Goal: Find specific page/section: Find specific page/section

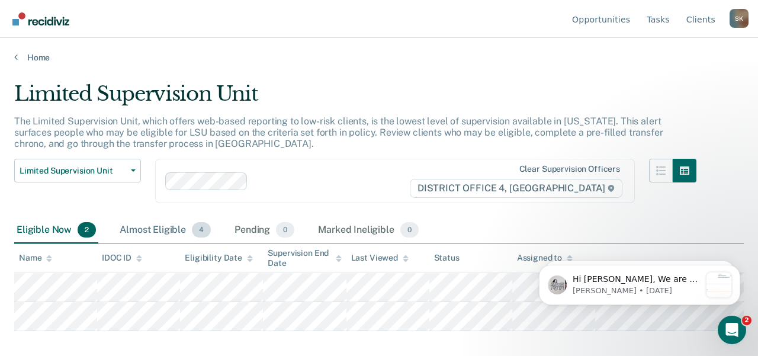
click at [176, 232] on div "Almost Eligible 4" at bounding box center [165, 230] width 96 height 26
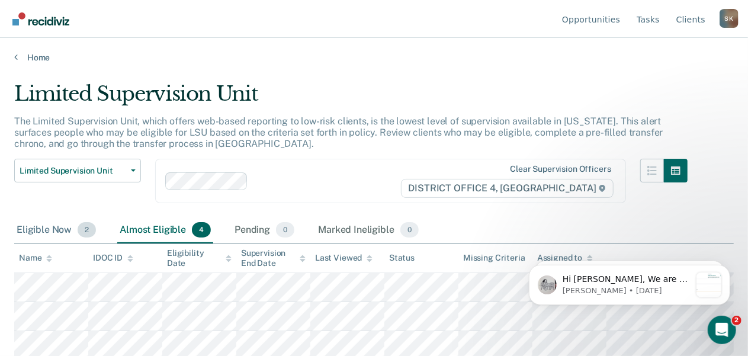
click at [49, 231] on div "Eligible Now 2" at bounding box center [56, 230] width 84 height 26
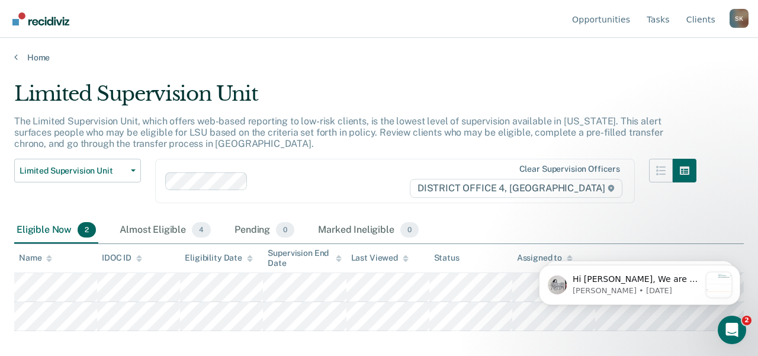
click at [741, 18] on div "S K" at bounding box center [739, 18] width 19 height 19
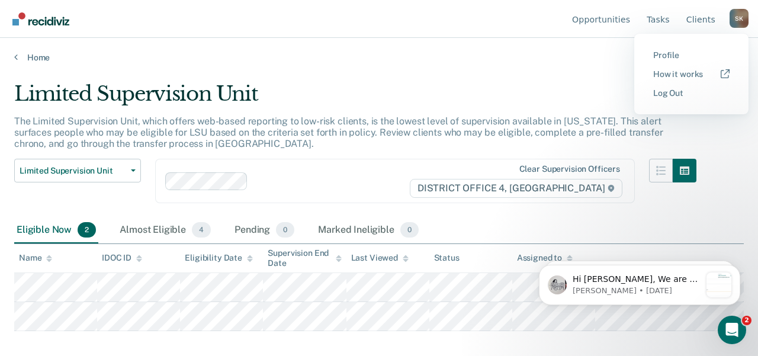
click at [680, 49] on button "Profile" at bounding box center [691, 55] width 114 height 19
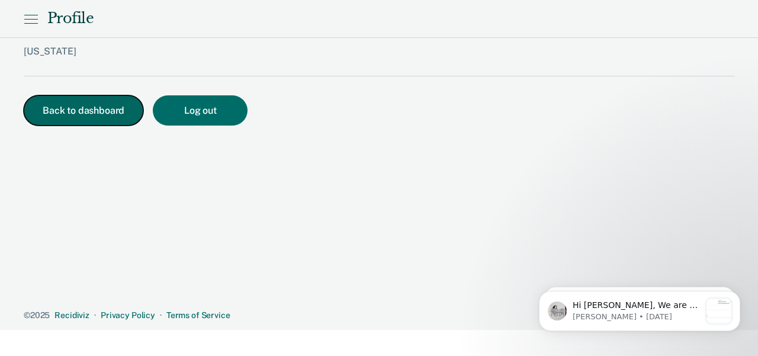
click at [43, 117] on button "Back to dashboard" at bounding box center [84, 110] width 120 height 30
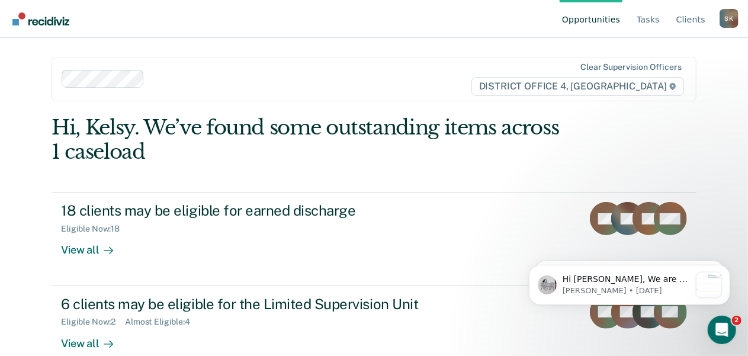
scroll to position [114, 0]
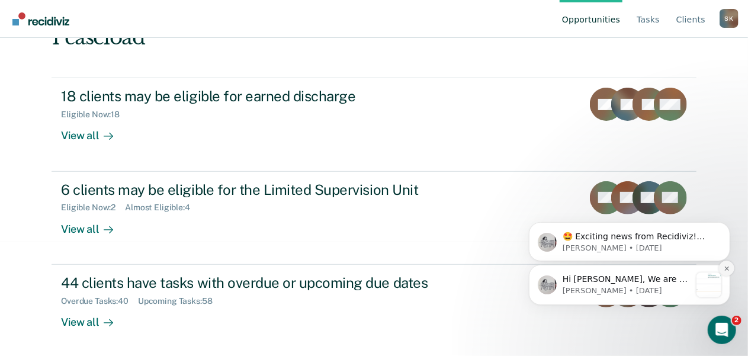
click at [725, 268] on icon "Dismiss notification" at bounding box center [726, 268] width 7 height 7
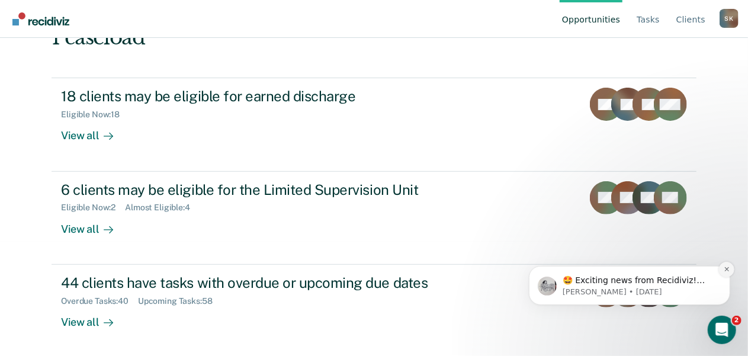
click at [727, 271] on icon "Dismiss notification" at bounding box center [726, 268] width 7 height 7
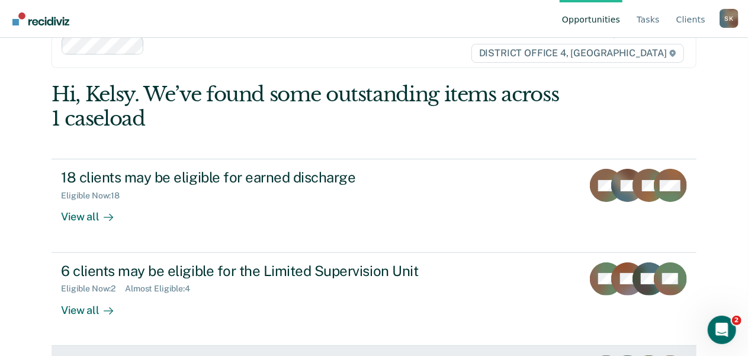
scroll to position [0, 0]
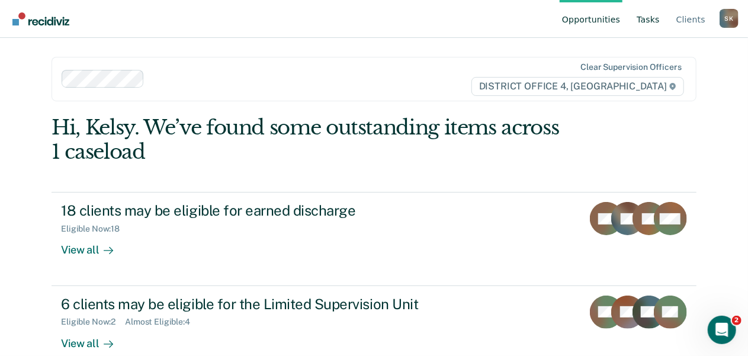
click at [646, 33] on link "Tasks" at bounding box center [648, 19] width 28 height 38
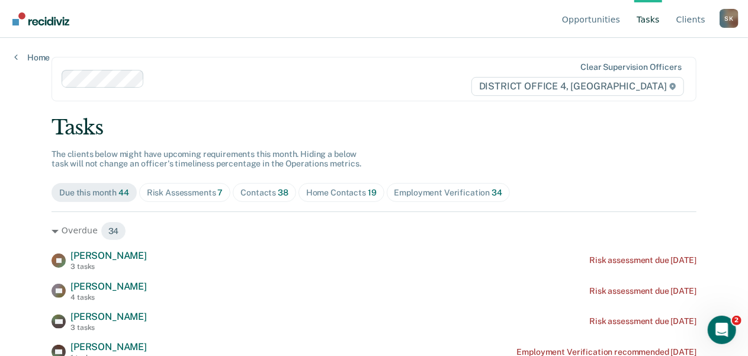
click at [646, 33] on link "Tasks" at bounding box center [648, 19] width 28 height 38
click at [325, 185] on span "Home Contacts 19" at bounding box center [341, 192] width 86 height 19
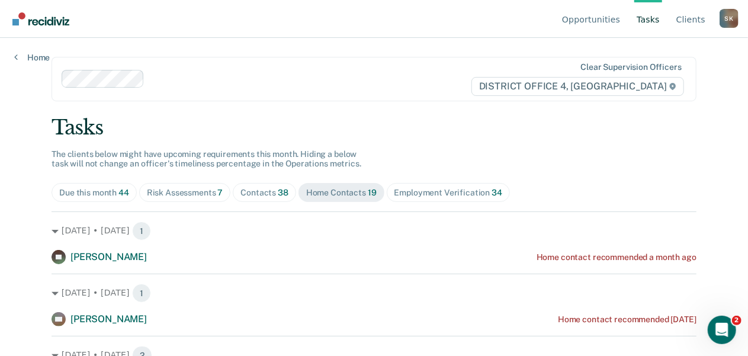
click at [180, 198] on span "Risk Assessments 7" at bounding box center [185, 192] width 92 height 19
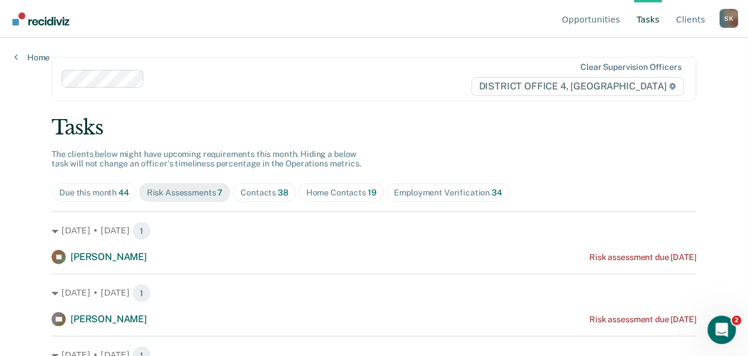
click at [106, 190] on div "Due this month 44" at bounding box center [94, 193] width 70 height 10
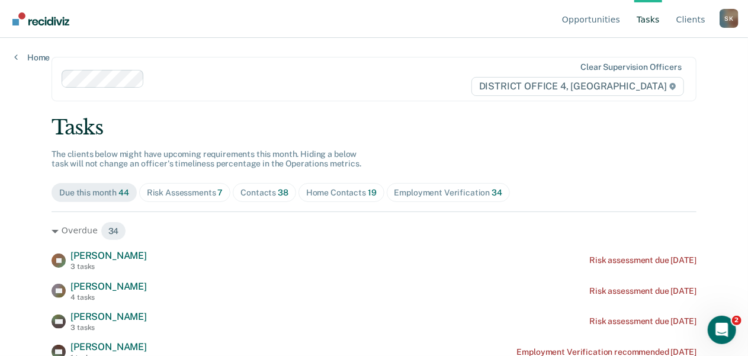
click at [194, 196] on div "Risk Assessments 7" at bounding box center [185, 193] width 76 height 10
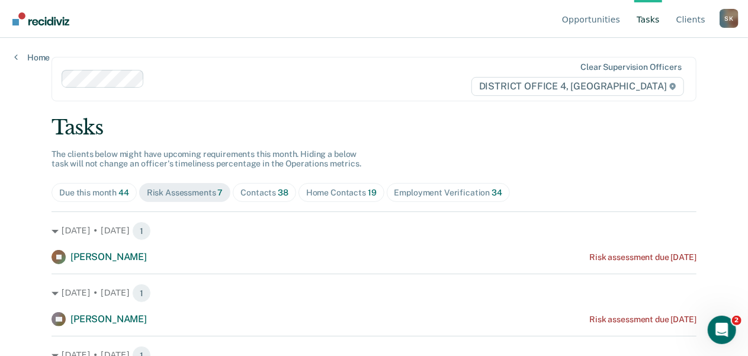
click at [261, 201] on span "Contacts 38" at bounding box center [264, 192] width 63 height 19
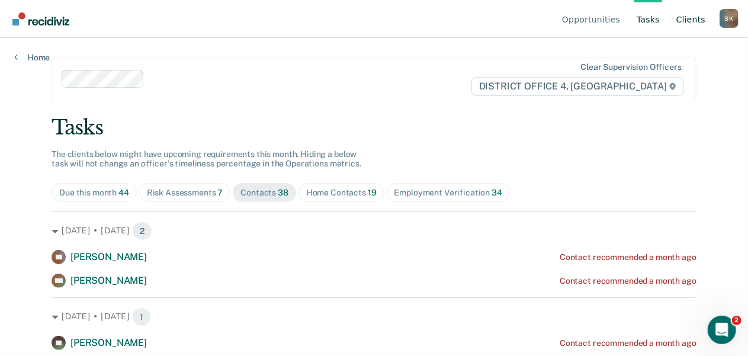
click at [701, 20] on link "Client s" at bounding box center [691, 19] width 34 height 38
